Goal: Task Accomplishment & Management: Use online tool/utility

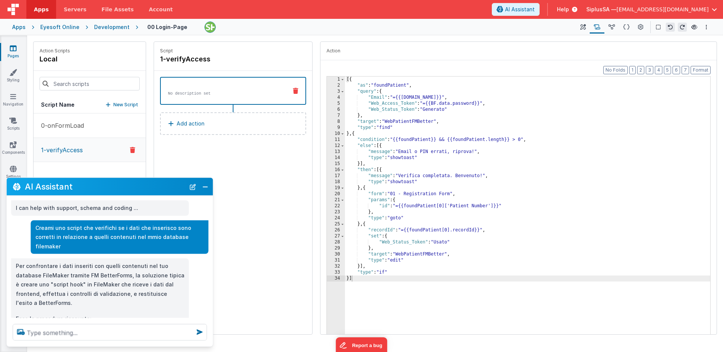
scroll to position [354, 0]
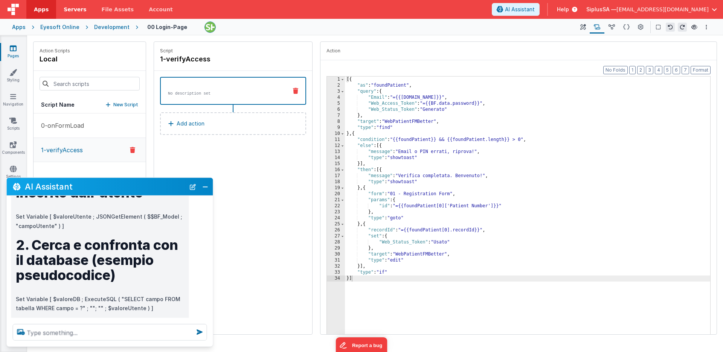
click at [66, 8] on span "Servers" at bounding box center [75, 10] width 23 height 8
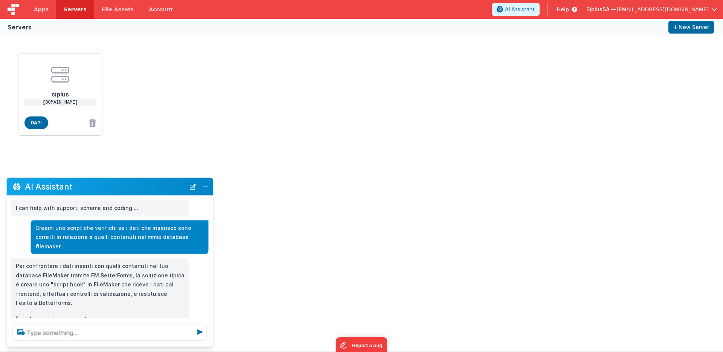
drag, startPoint x: 208, startPoint y: 184, endPoint x: 202, endPoint y: 183, distance: 6.2
click at [207, 184] on button "Close" at bounding box center [205, 186] width 10 height 11
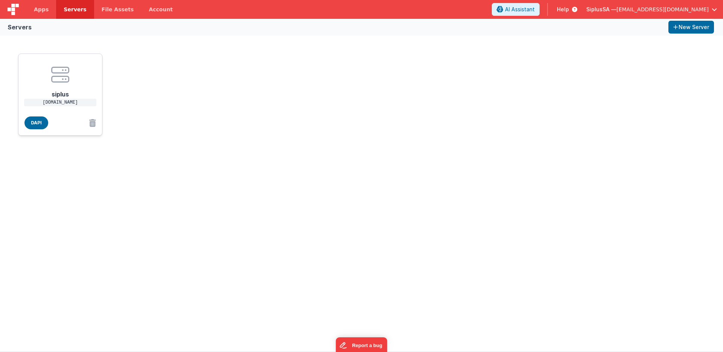
click at [78, 104] on p "[DOMAIN_NAME]" at bounding box center [60, 103] width 72 height 8
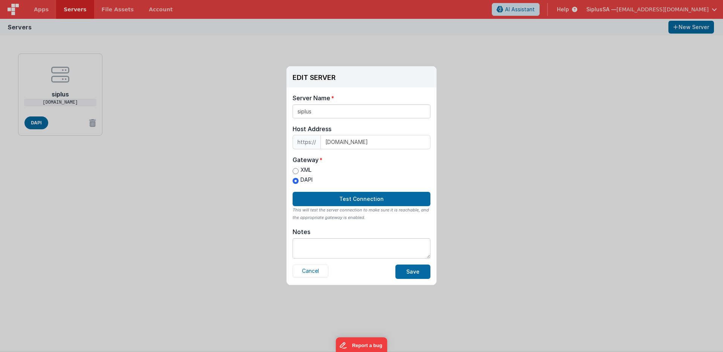
click at [472, 134] on div "EDIT SERVER Delete Server Delete Server Name siplus Host Address https:// [DOMA…" at bounding box center [361, 176] width 723 height 352
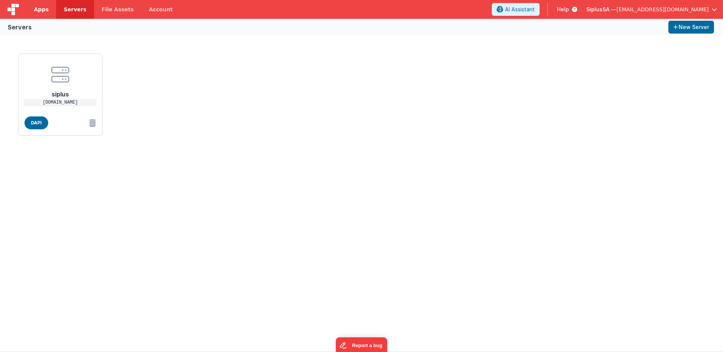
click at [41, 14] on link "Apps" at bounding box center [41, 9] width 30 height 19
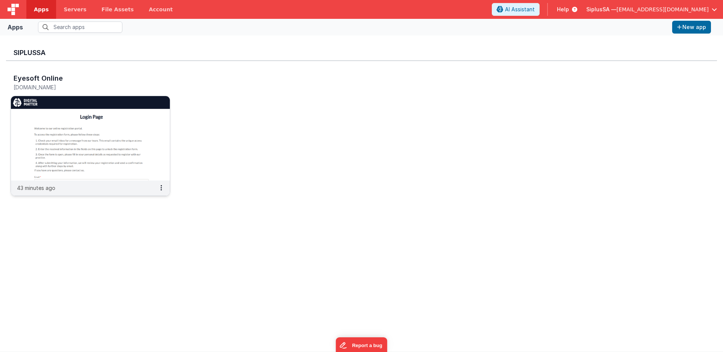
click at [107, 138] on img at bounding box center [90, 138] width 159 height 84
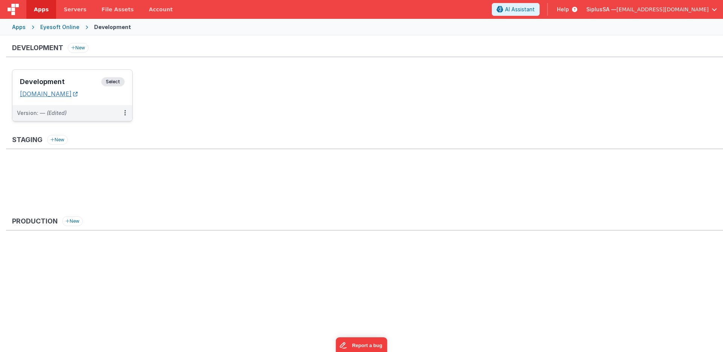
click at [78, 96] on link "[DOMAIN_NAME]" at bounding box center [49, 94] width 58 height 8
click at [126, 114] on button at bounding box center [125, 113] width 14 height 16
click at [99, 122] on div "Development New Development Select URLs [DOMAIN_NAME] Version: — (Edited) Edit …" at bounding box center [364, 167] width 717 height 248
click at [49, 83] on div at bounding box center [361, 176] width 723 height 352
click at [105, 81] on span "Select" at bounding box center [112, 81] width 23 height 9
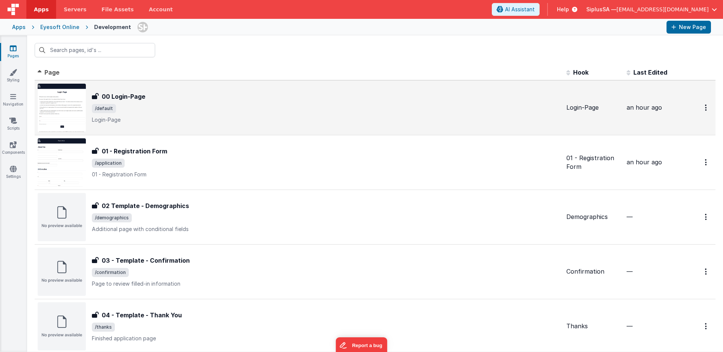
click at [223, 102] on div "00 Login-Page 00 Login-Page /default Login-Page" at bounding box center [326, 108] width 468 height 32
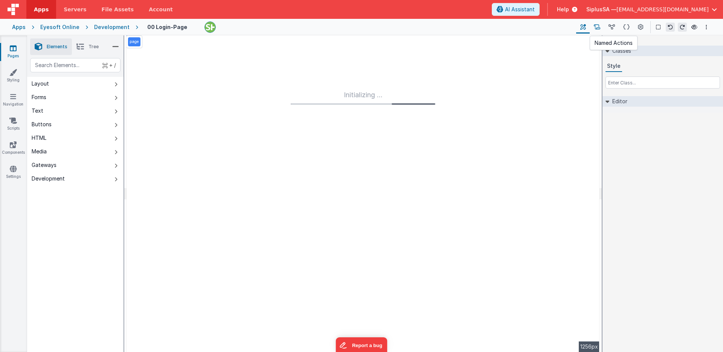
click at [601, 29] on button at bounding box center [597, 27] width 15 height 13
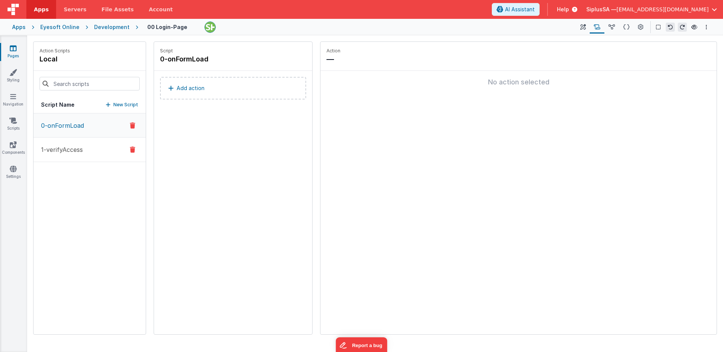
click at [99, 139] on button "1-verifyAccess" at bounding box center [90, 149] width 112 height 24
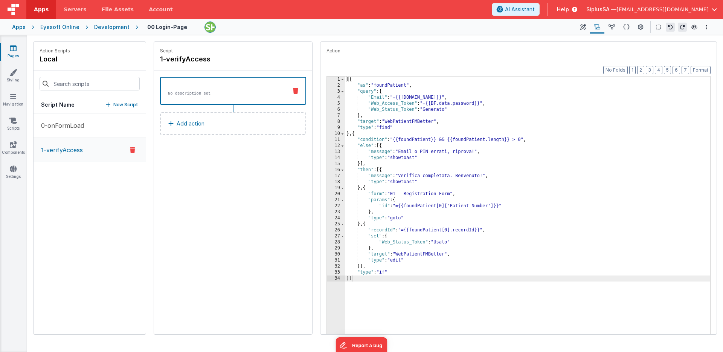
click at [20, 48] on link "Pages" at bounding box center [13, 51] width 27 height 15
